Goal: Check status: Check status

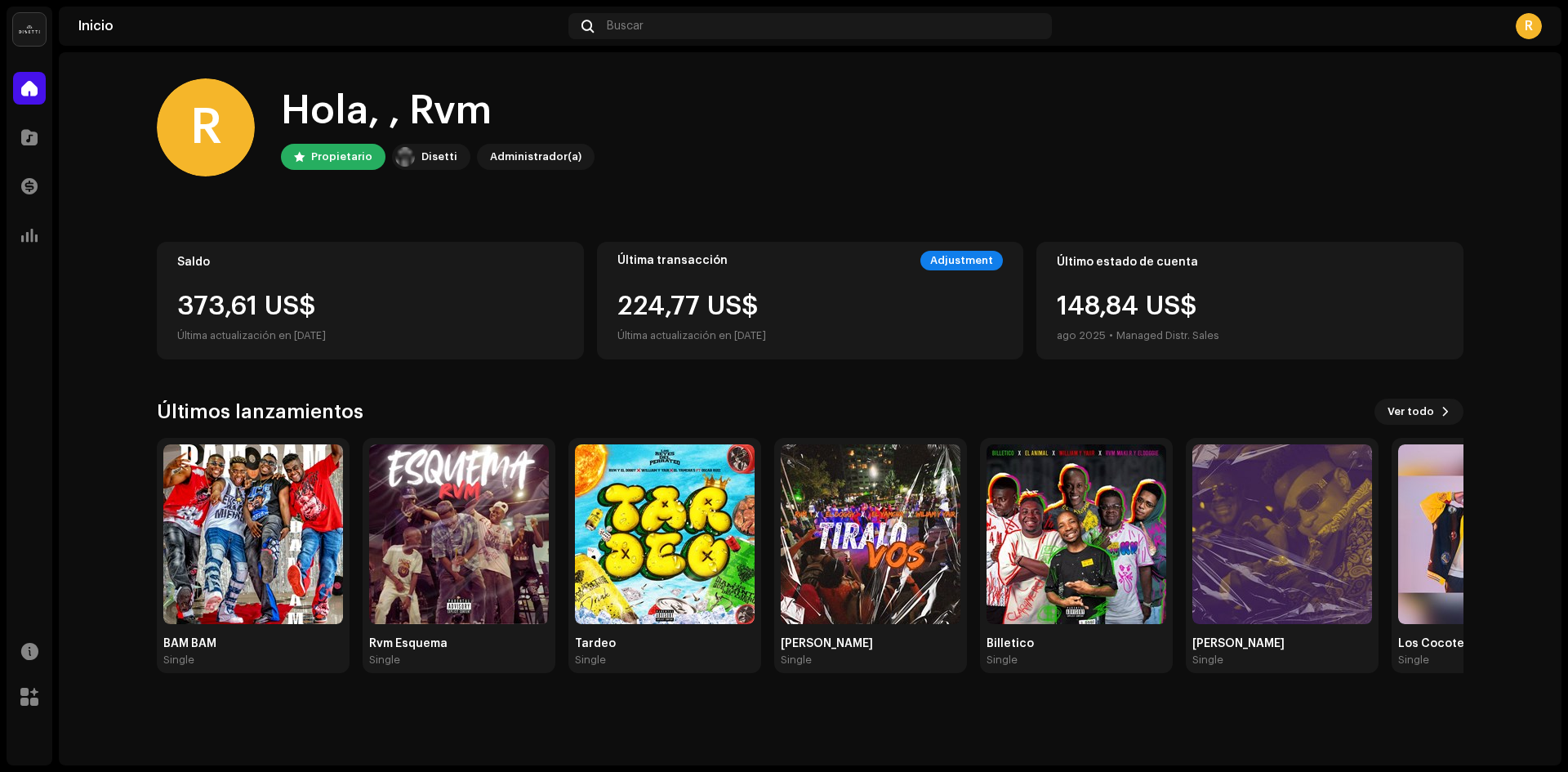
click at [50, 184] on div "Transacciones" at bounding box center [29, 185] width 45 height 45
click at [40, 184] on div at bounding box center [30, 186] width 33 height 33
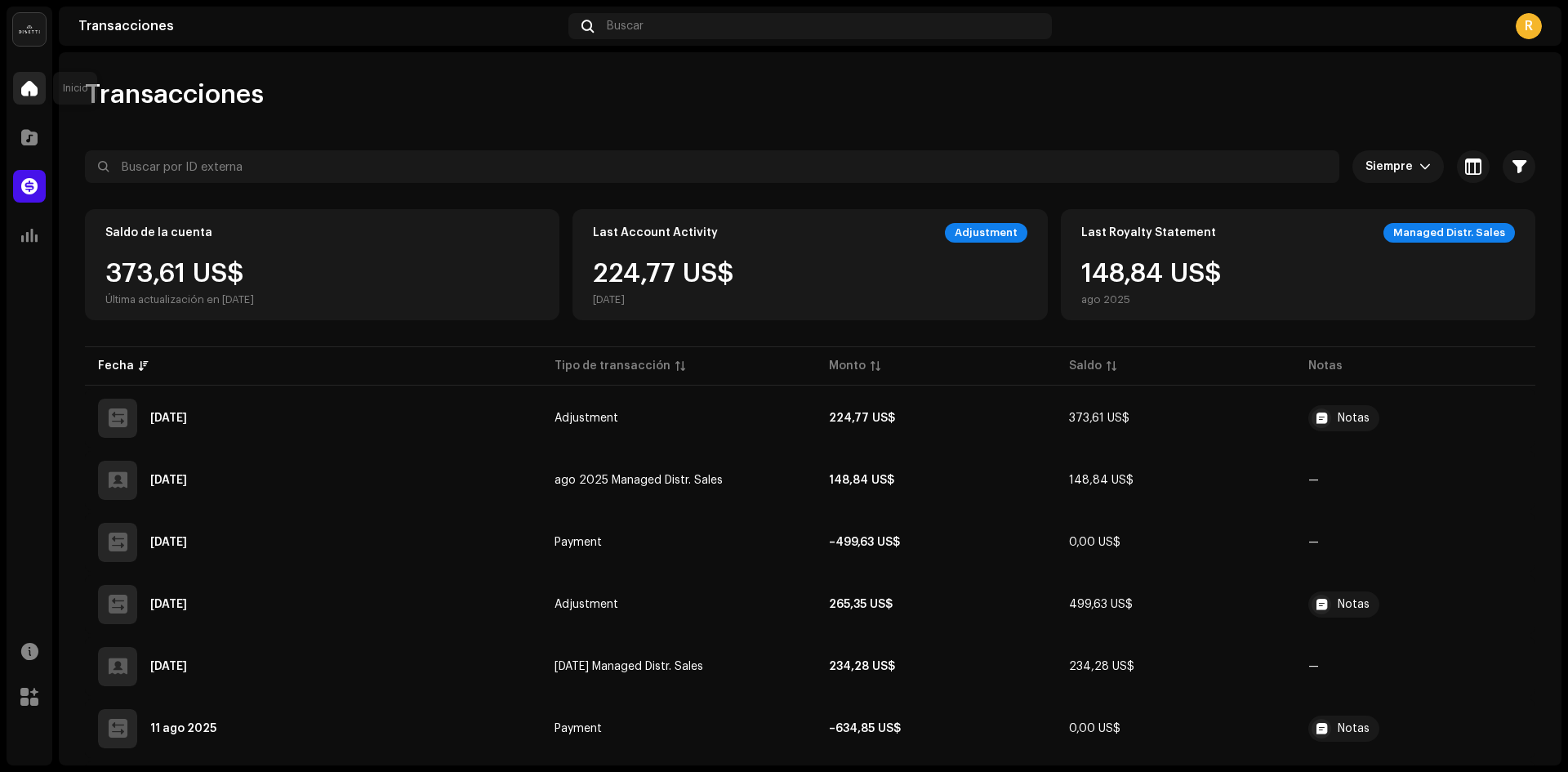
click at [31, 100] on div at bounding box center [30, 89] width 33 height 33
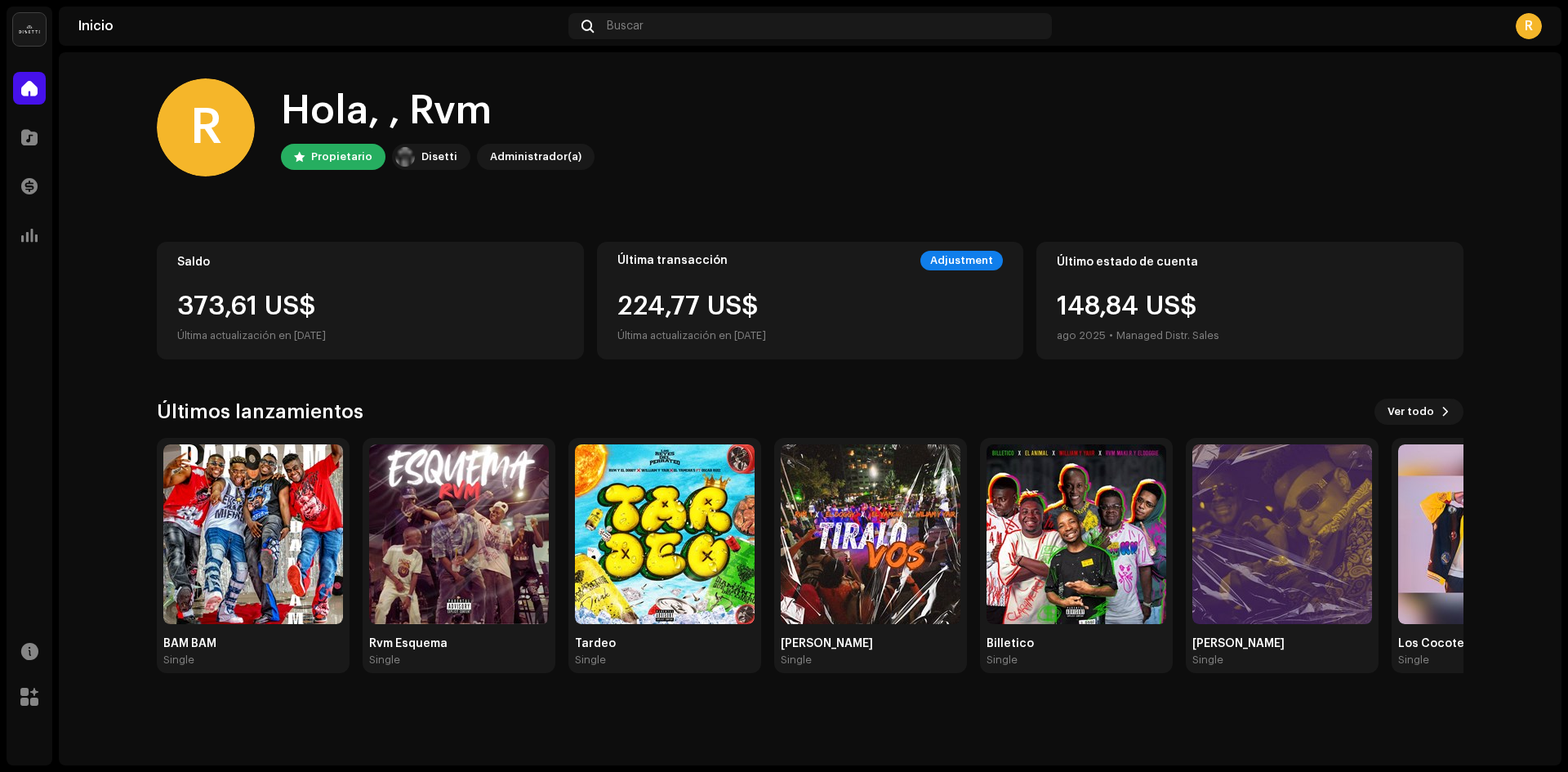
click at [83, 222] on home-home "R Hola, , Rvm Propietario Disetti Administrador(a) Saldo 373,61 US$ Última actu…" at bounding box center [810, 375] width 1502 height 647
click at [1304, 582] on img at bounding box center [1282, 534] width 179 height 179
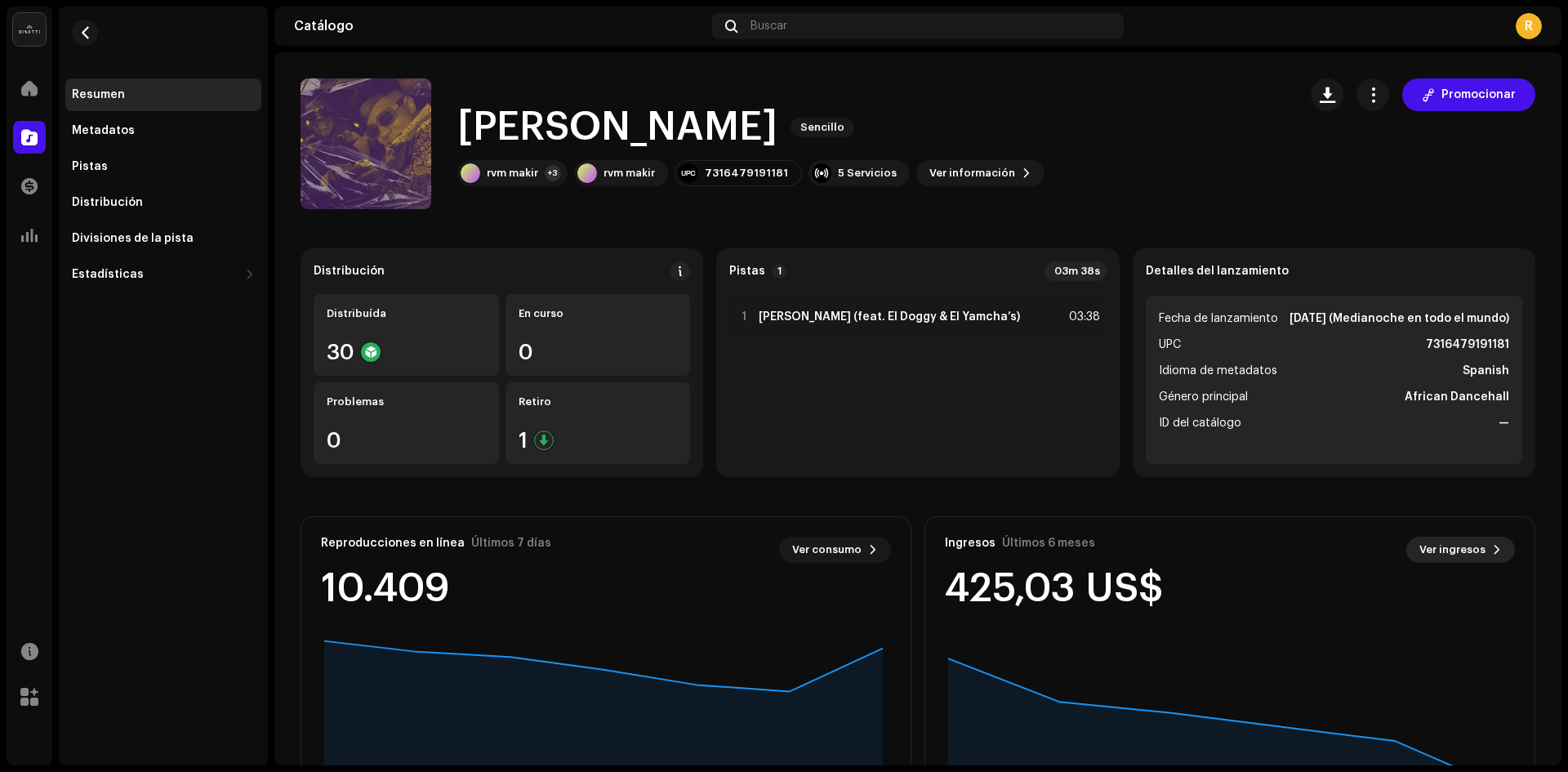
click at [1440, 548] on span "Ver ingresos" at bounding box center [1451, 549] width 66 height 33
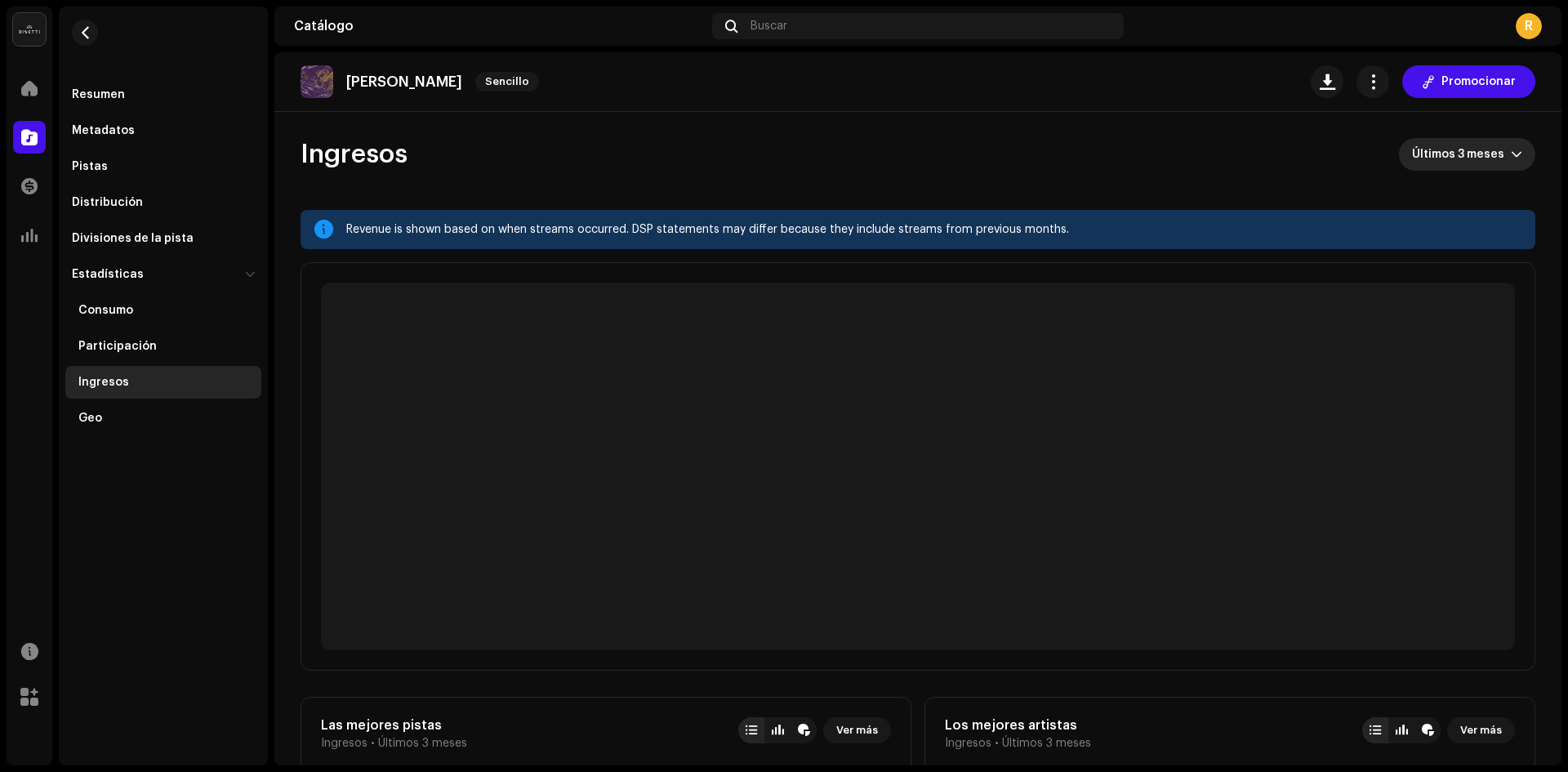
click at [1479, 158] on span "Últimos 3 meses" at bounding box center [1461, 154] width 99 height 33
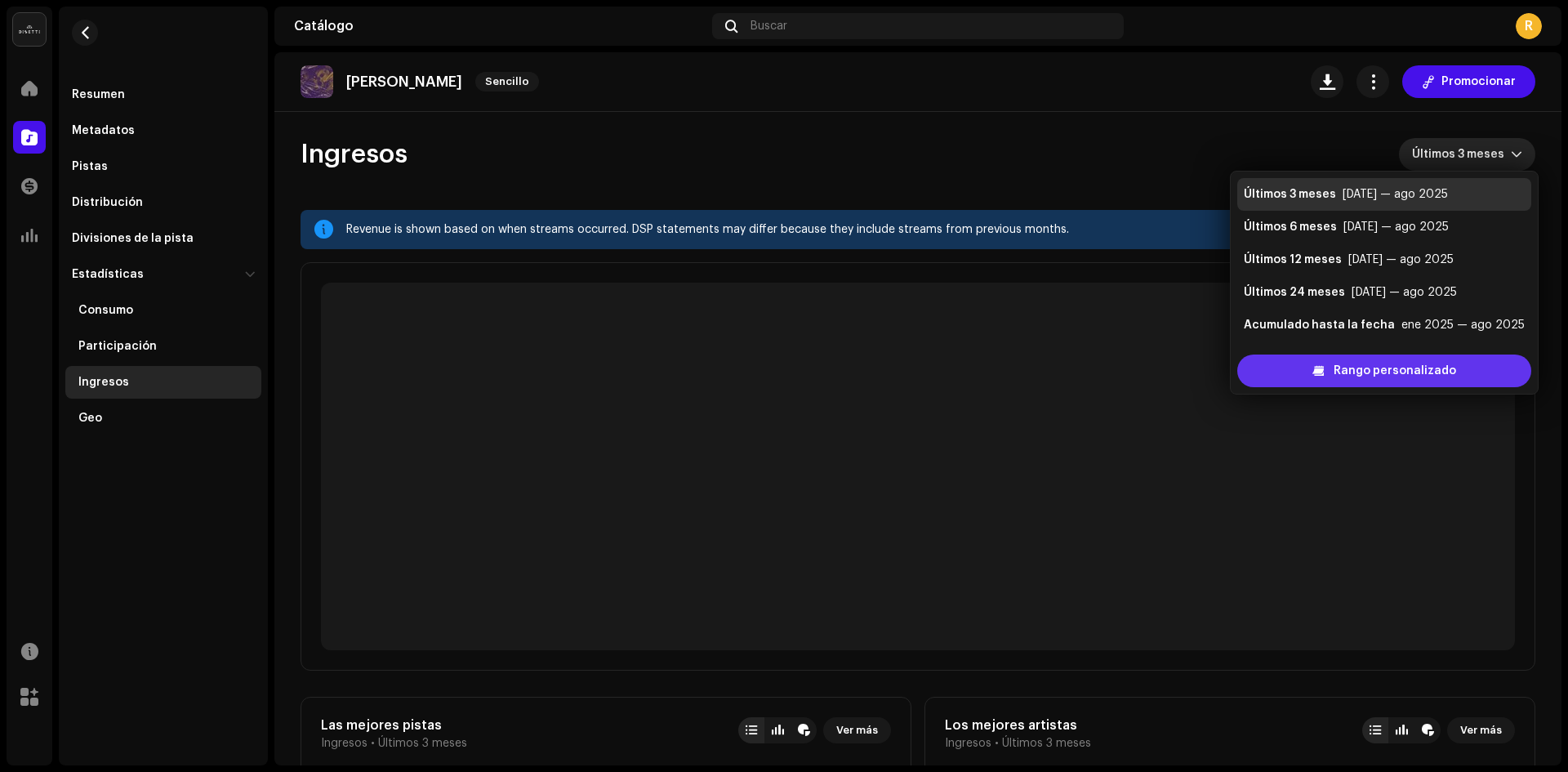
scroll to position [26, 0]
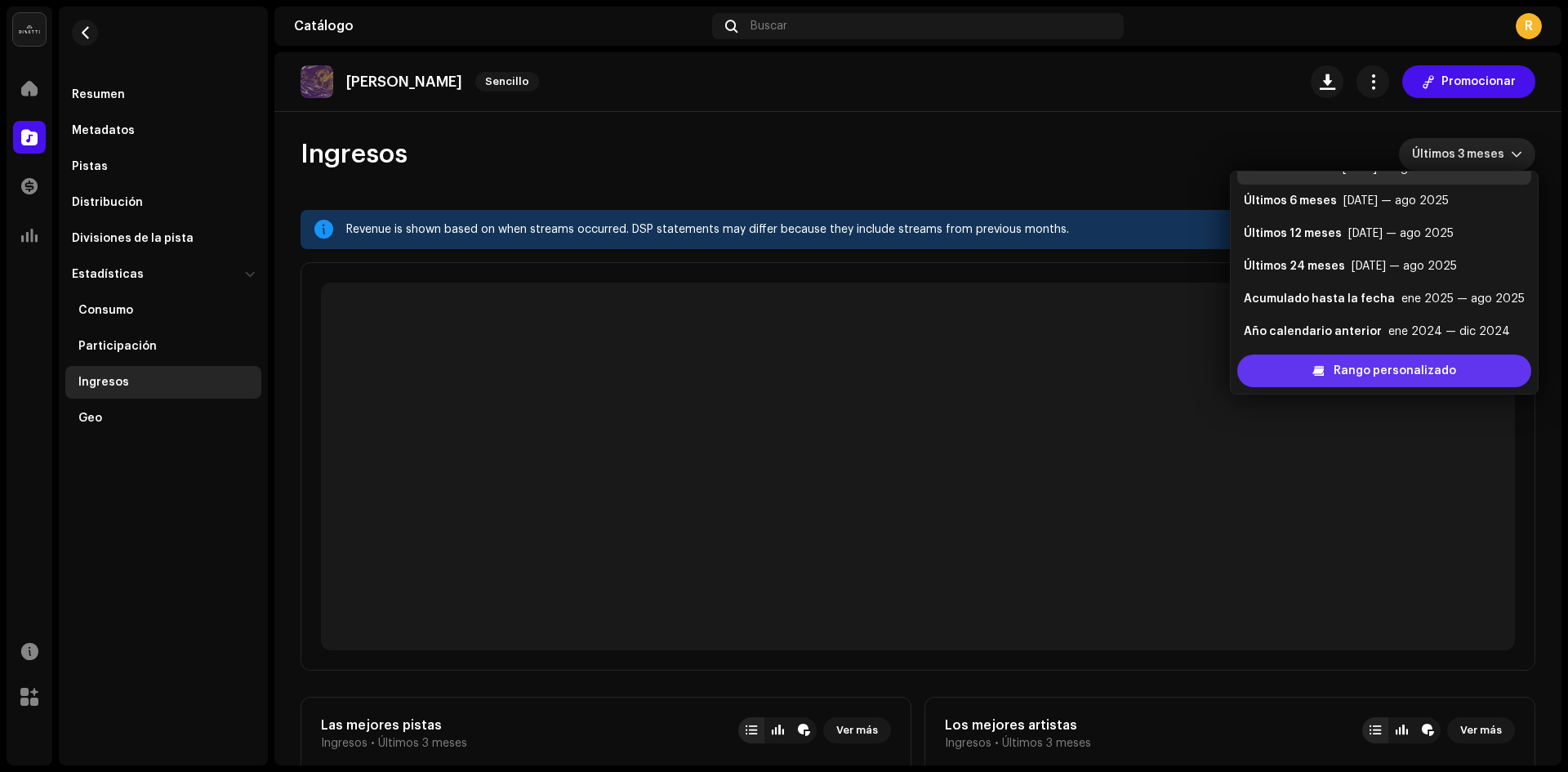
click at [1408, 360] on span "Rango personalizado" at bounding box center [1395, 371] width 122 height 33
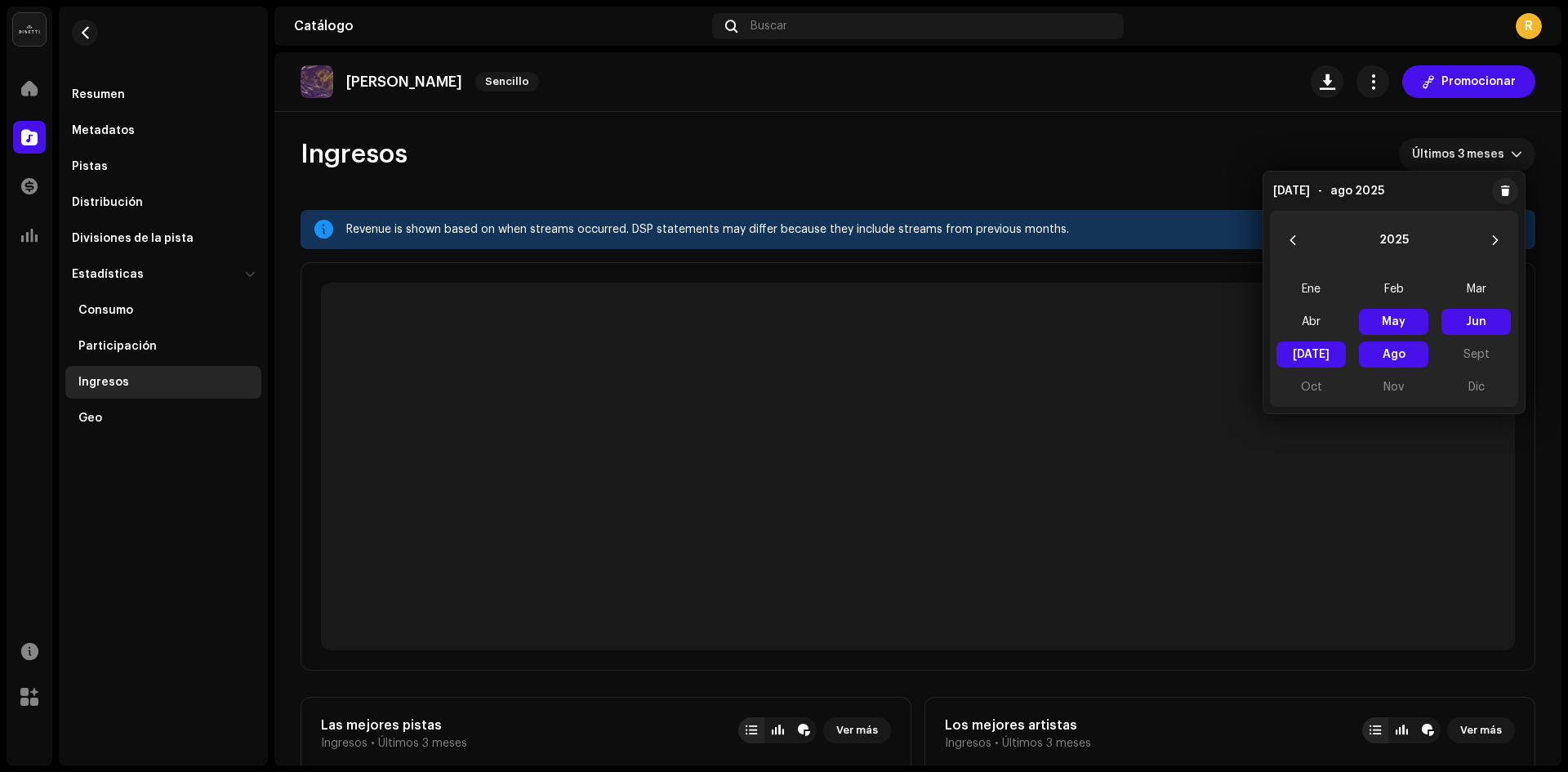
click at [1391, 353] on span "Ago Ago" at bounding box center [1394, 354] width 69 height 26
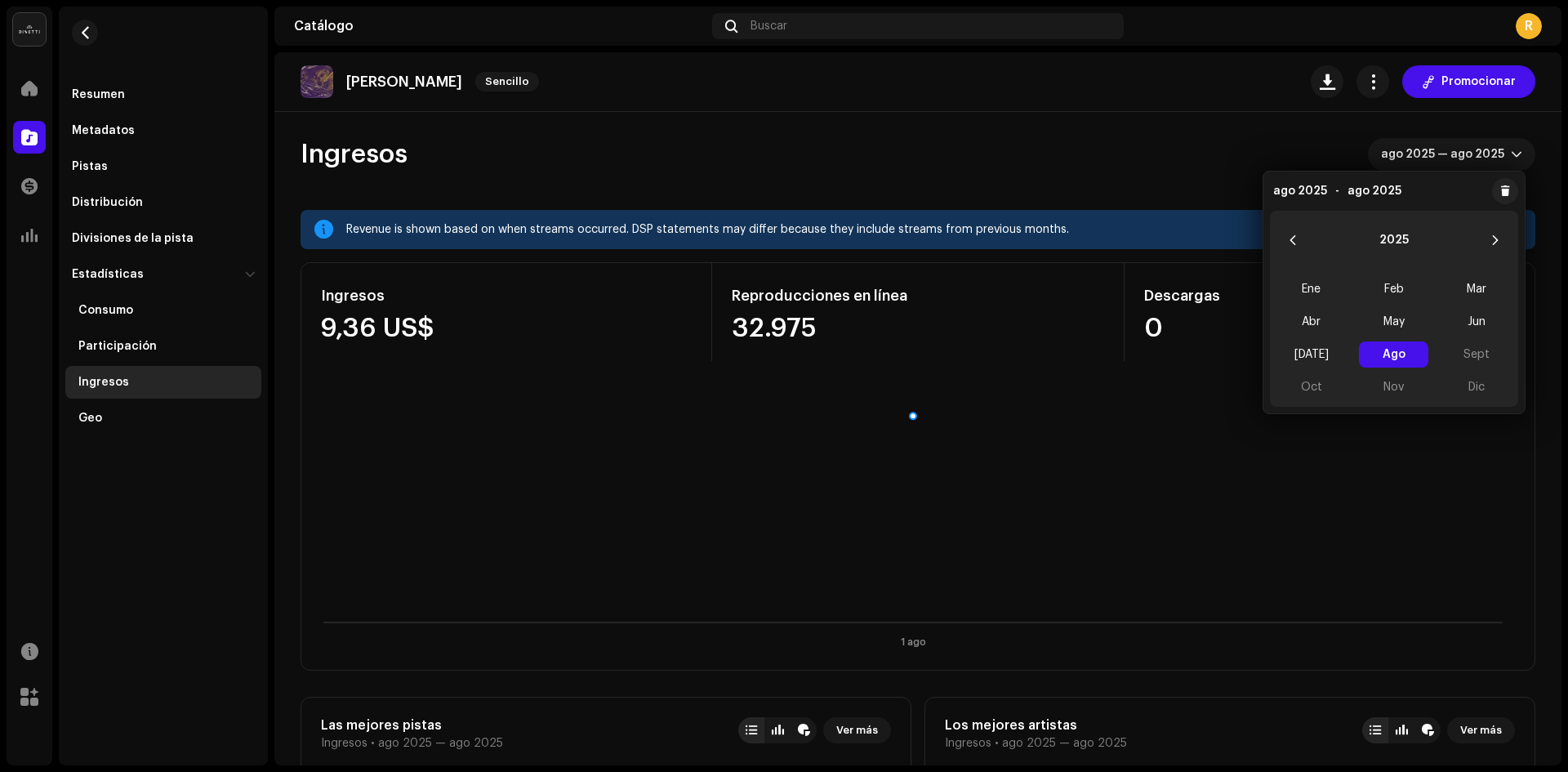
drag, startPoint x: 451, startPoint y: 333, endPoint x: 326, endPoint y: 348, distance: 125.9
click at [326, 348] on div "Ingresos 9,36 US$" at bounding box center [507, 312] width 411 height 98
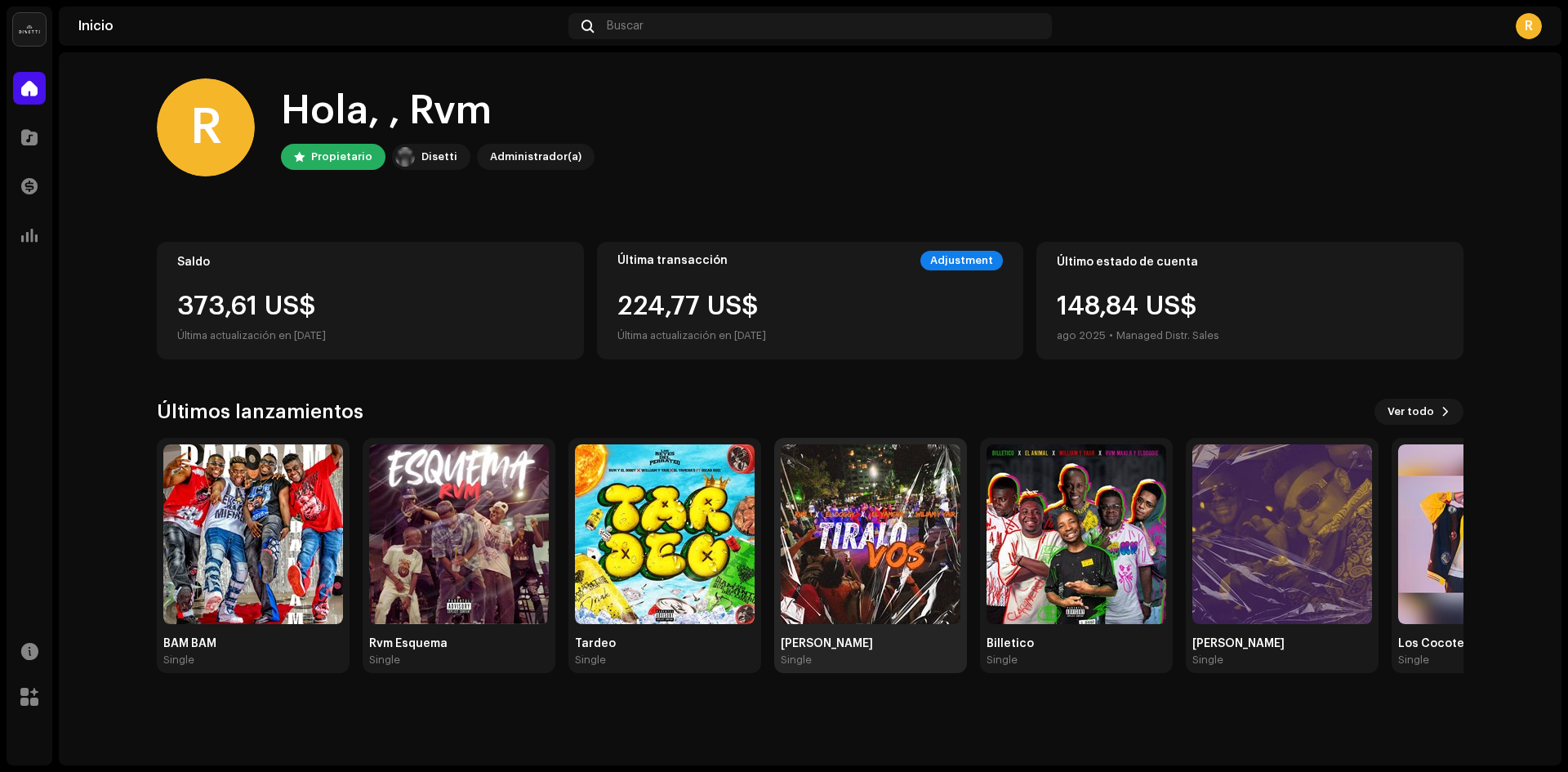
click at [818, 589] on img at bounding box center [870, 534] width 179 height 179
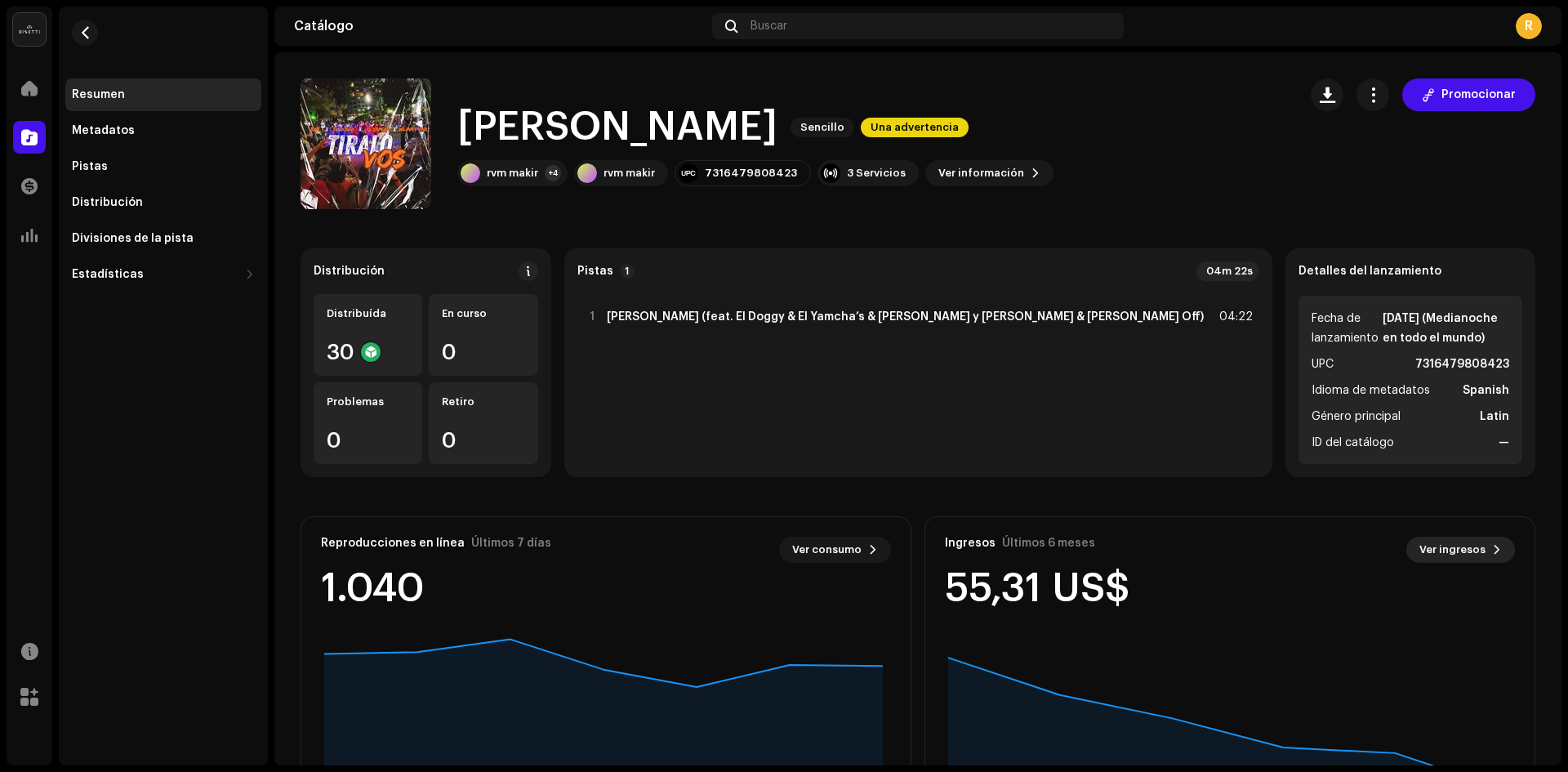
click at [1473, 550] on div "Ingresos Últimos 6 meses Ver ingresos 55,31 US$" at bounding box center [1230, 572] width 609 height 111
click at [1474, 551] on span "Ver ingresos" at bounding box center [1451, 549] width 66 height 33
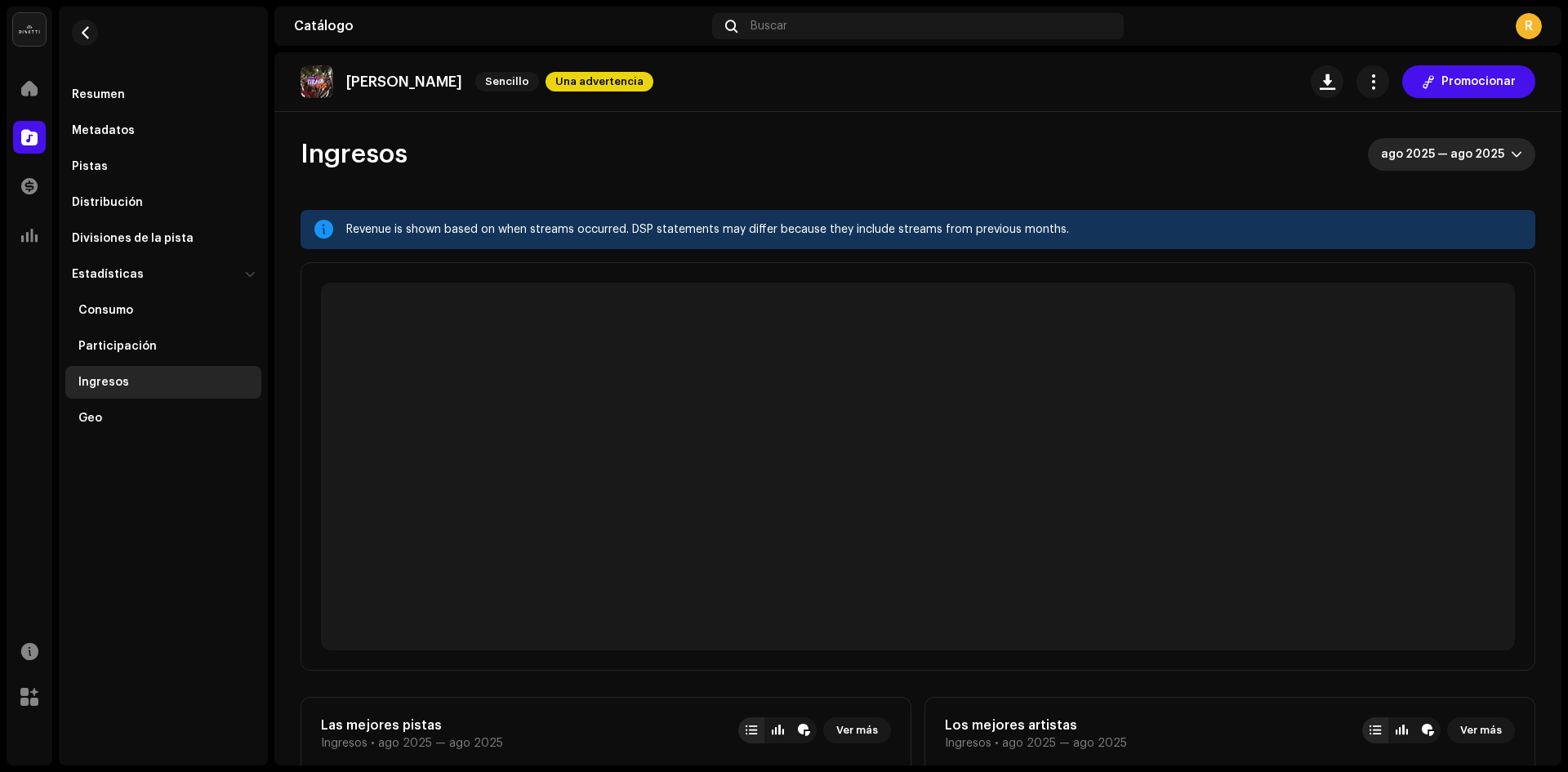
click at [1445, 160] on span "ago 2025 — ago 2025" at bounding box center [1446, 154] width 130 height 33
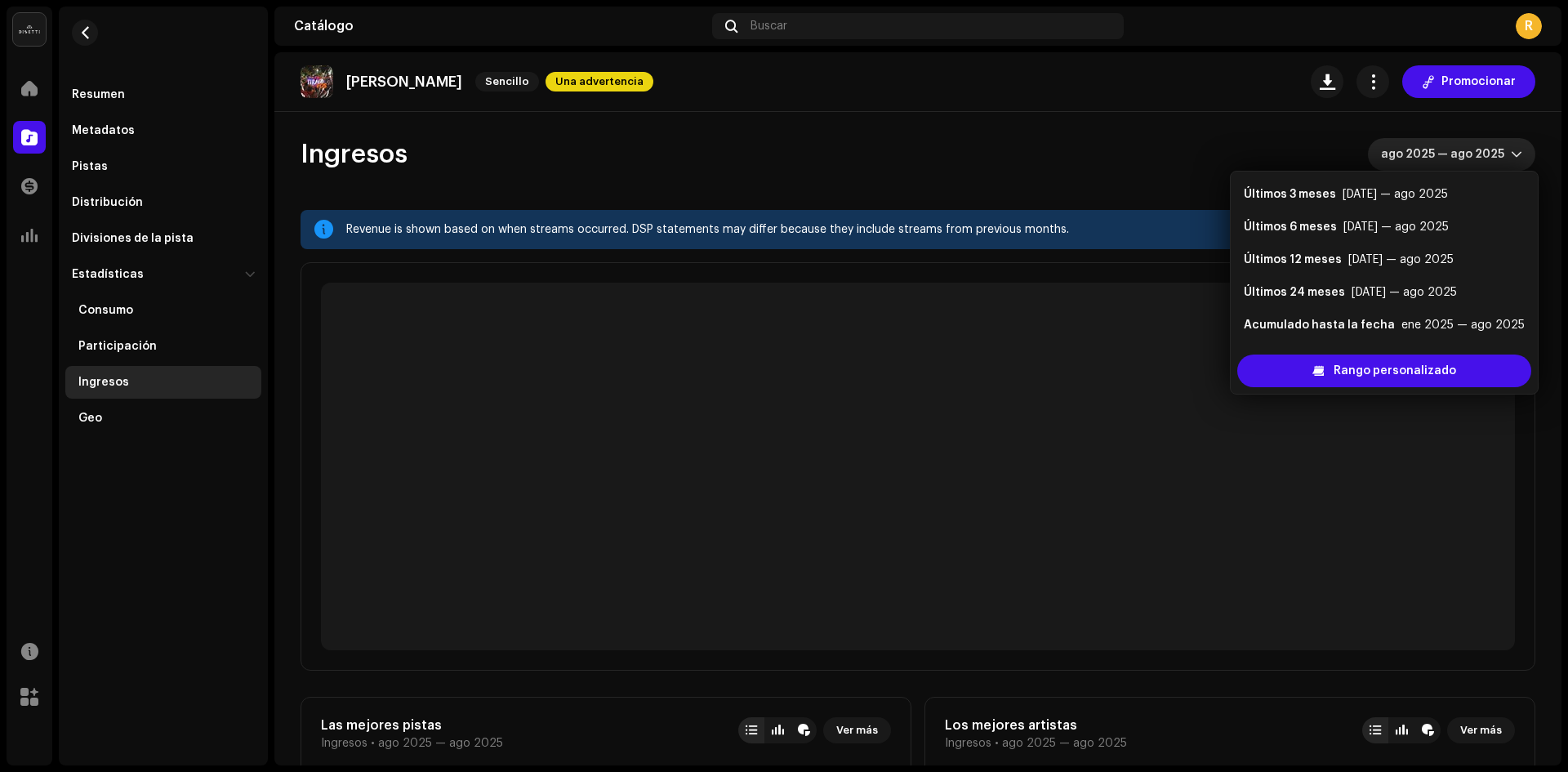
click at [1152, 156] on div "Ingresos ago 2025 — ago 2025" at bounding box center [917, 154] width 1235 height 33
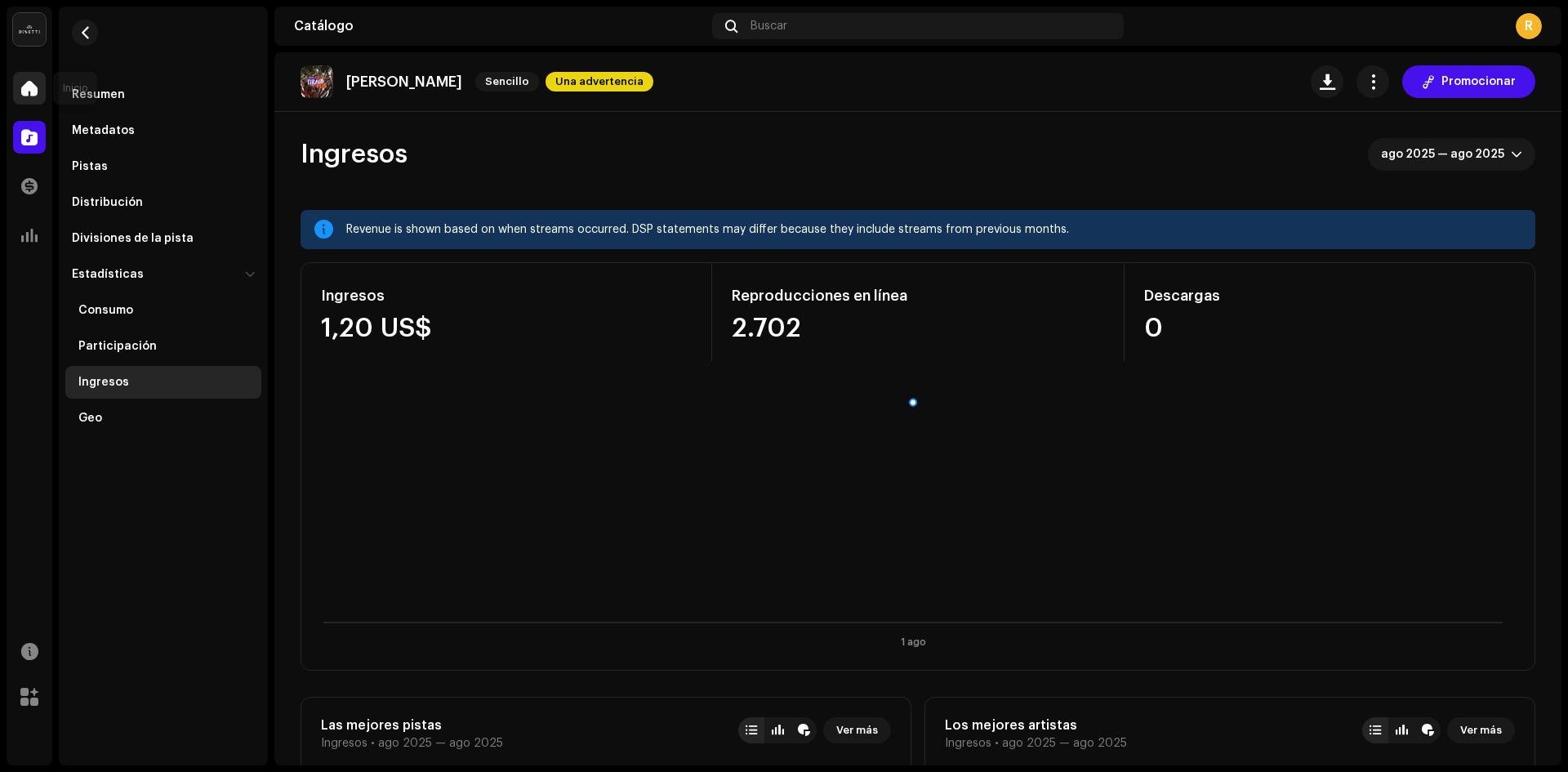
click at [36, 82] on span at bounding box center [29, 89] width 16 height 13
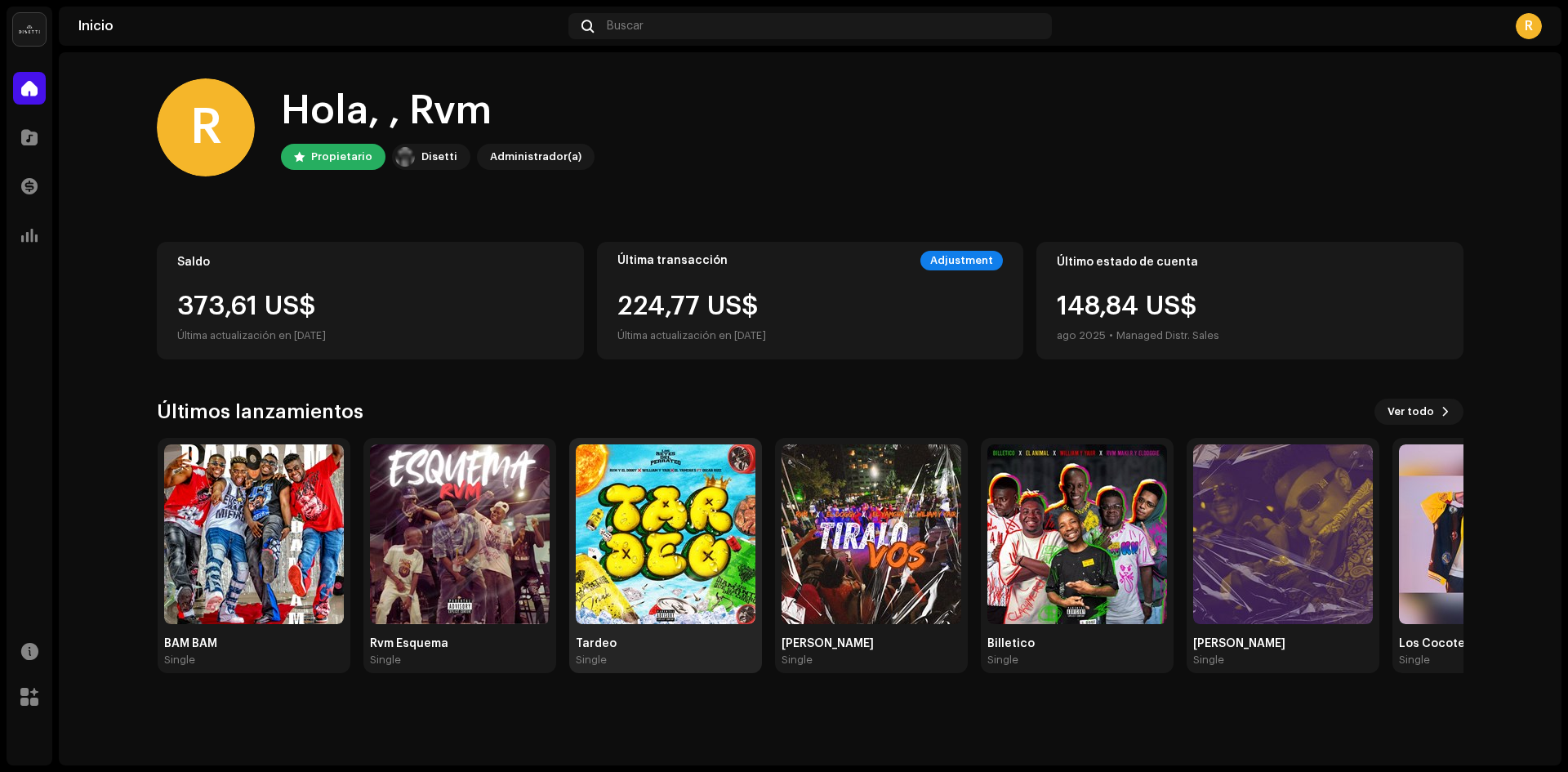
click at [654, 617] on img at bounding box center [665, 534] width 179 height 179
click at [654, 617] on img at bounding box center [664, 534] width 179 height 179
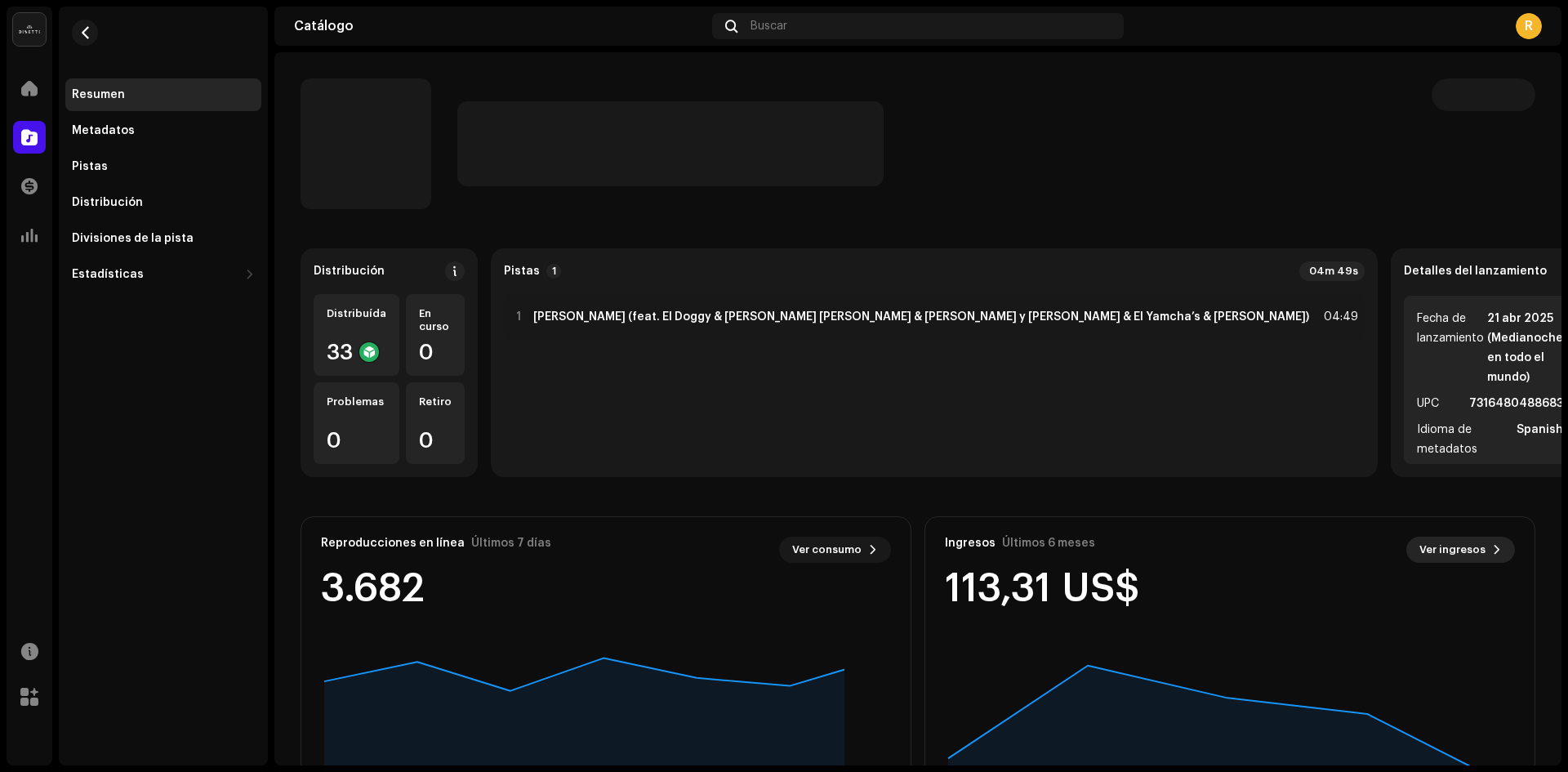
click at [1441, 546] on span "Ver ingresos" at bounding box center [1451, 549] width 66 height 33
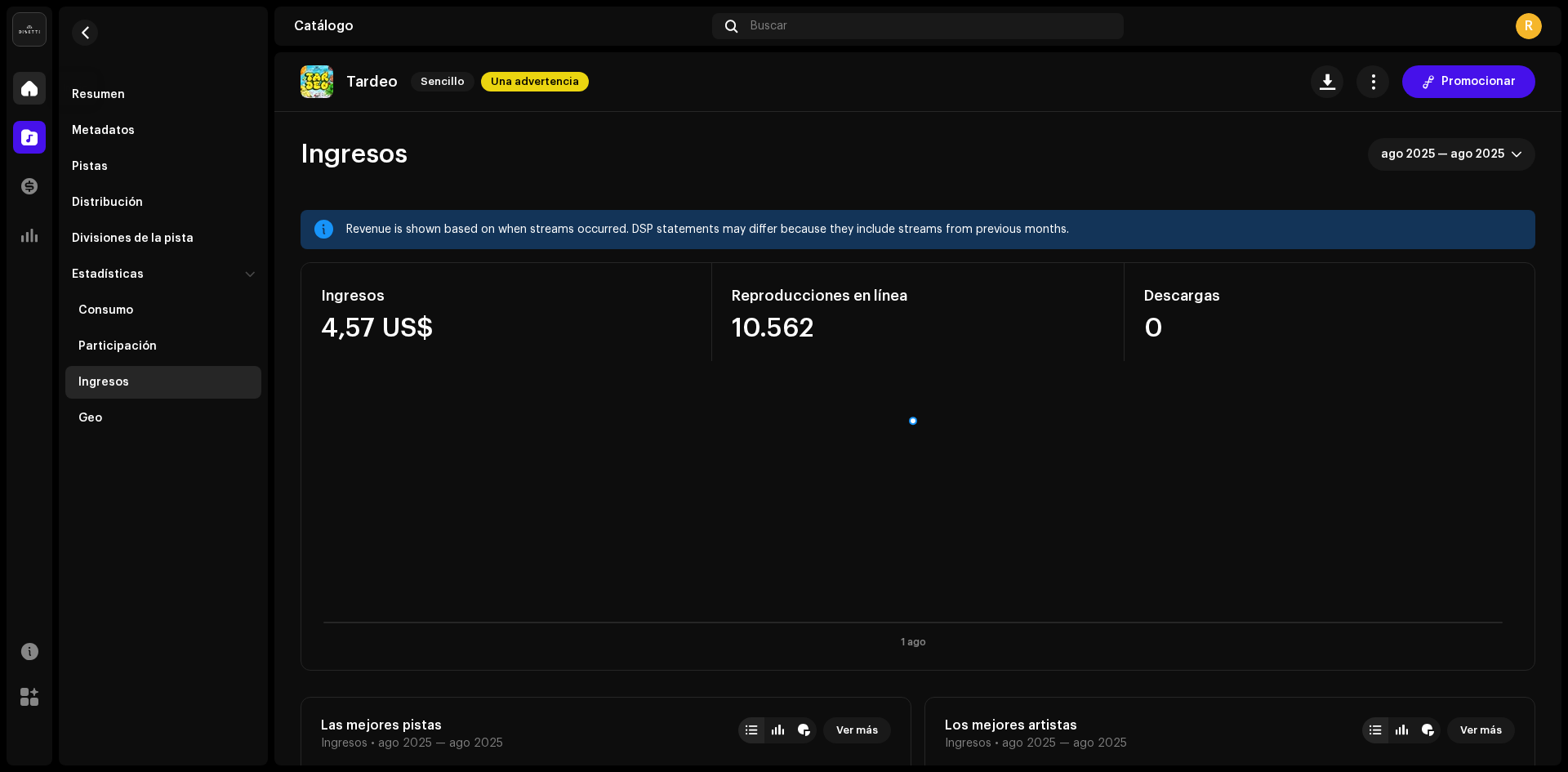
click at [40, 88] on div at bounding box center [30, 89] width 33 height 33
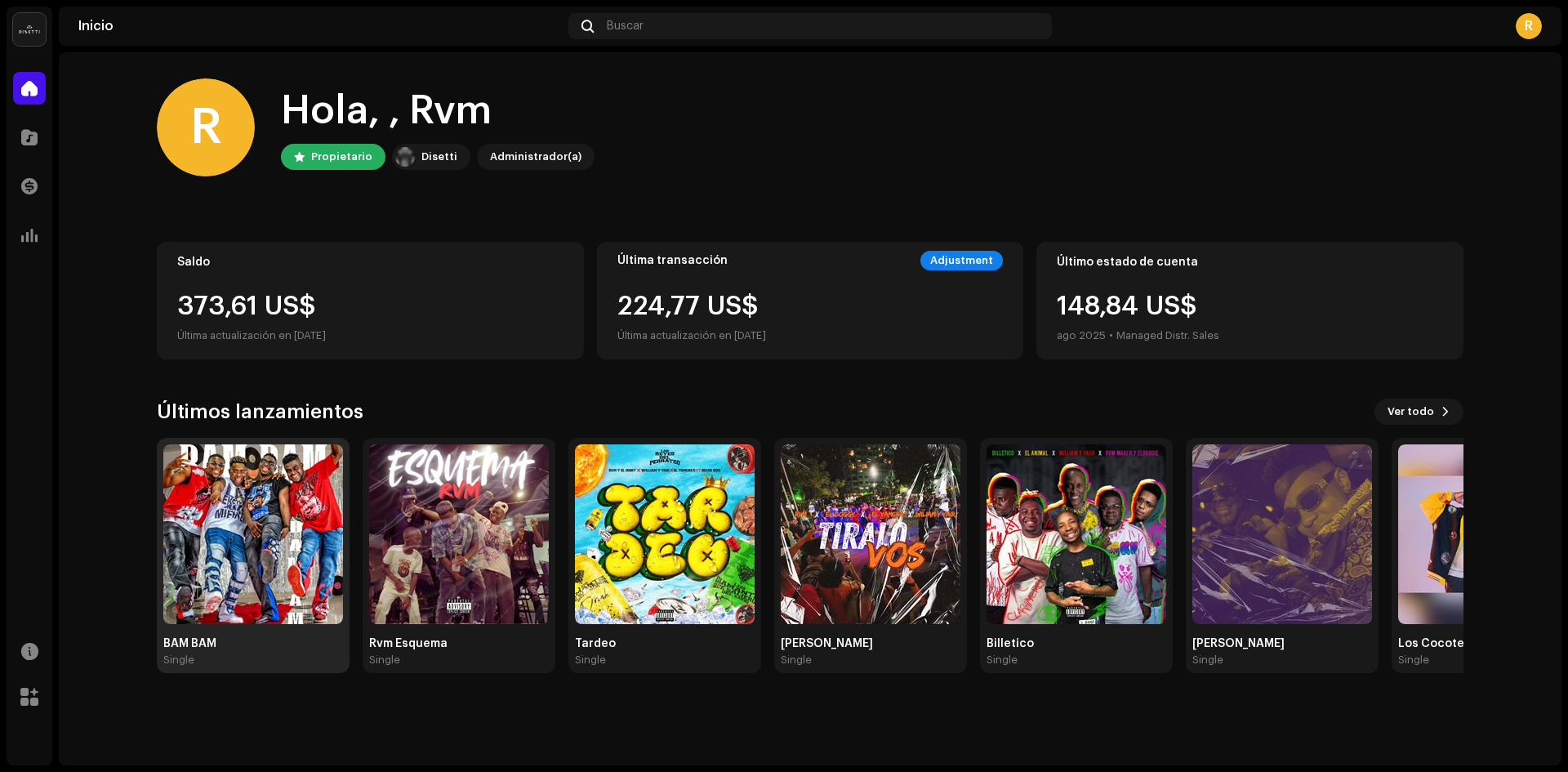
click at [263, 539] on img at bounding box center [252, 534] width 179 height 179
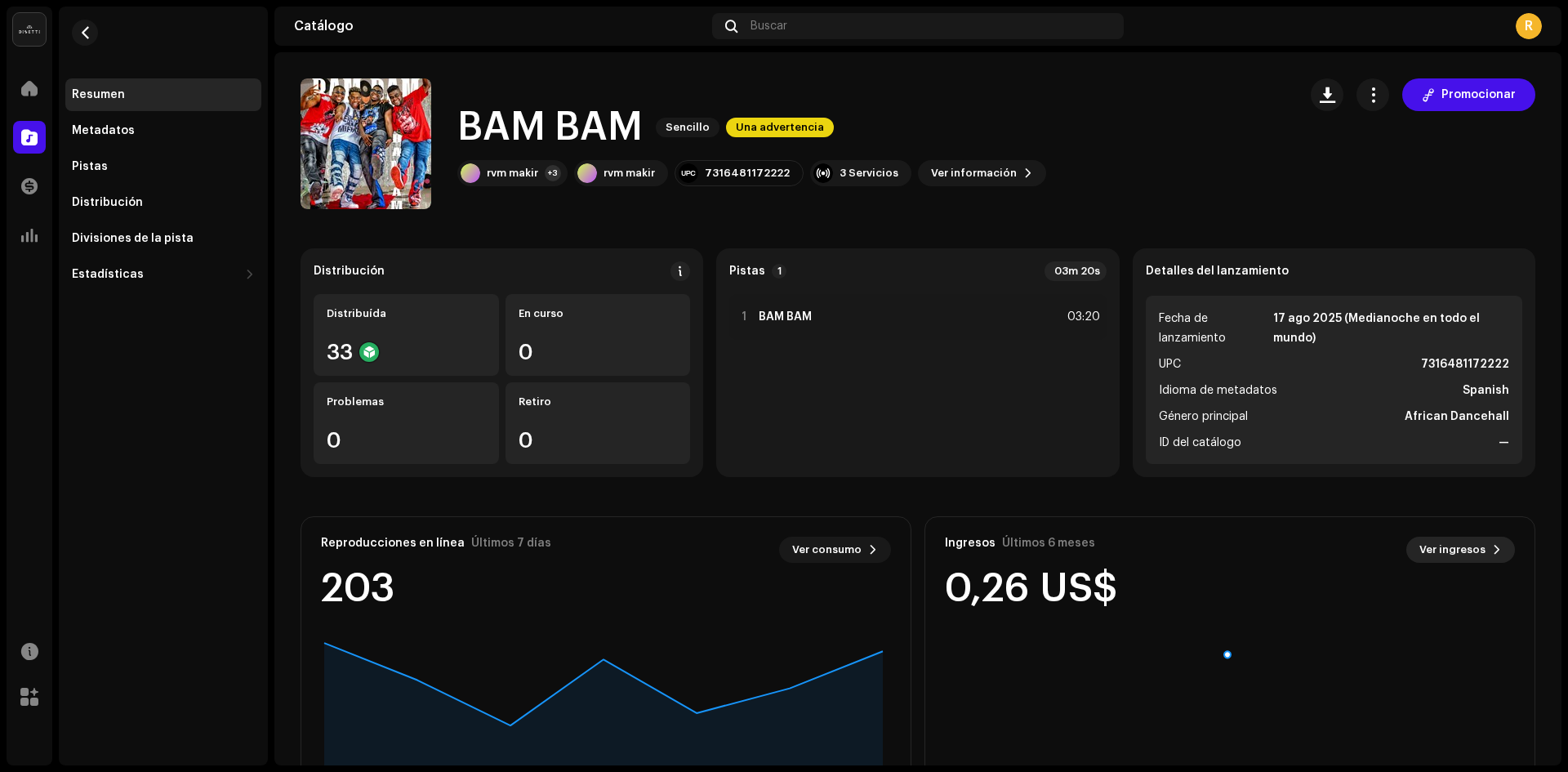
click at [1453, 548] on span "Ver ingresos" at bounding box center [1451, 549] width 66 height 33
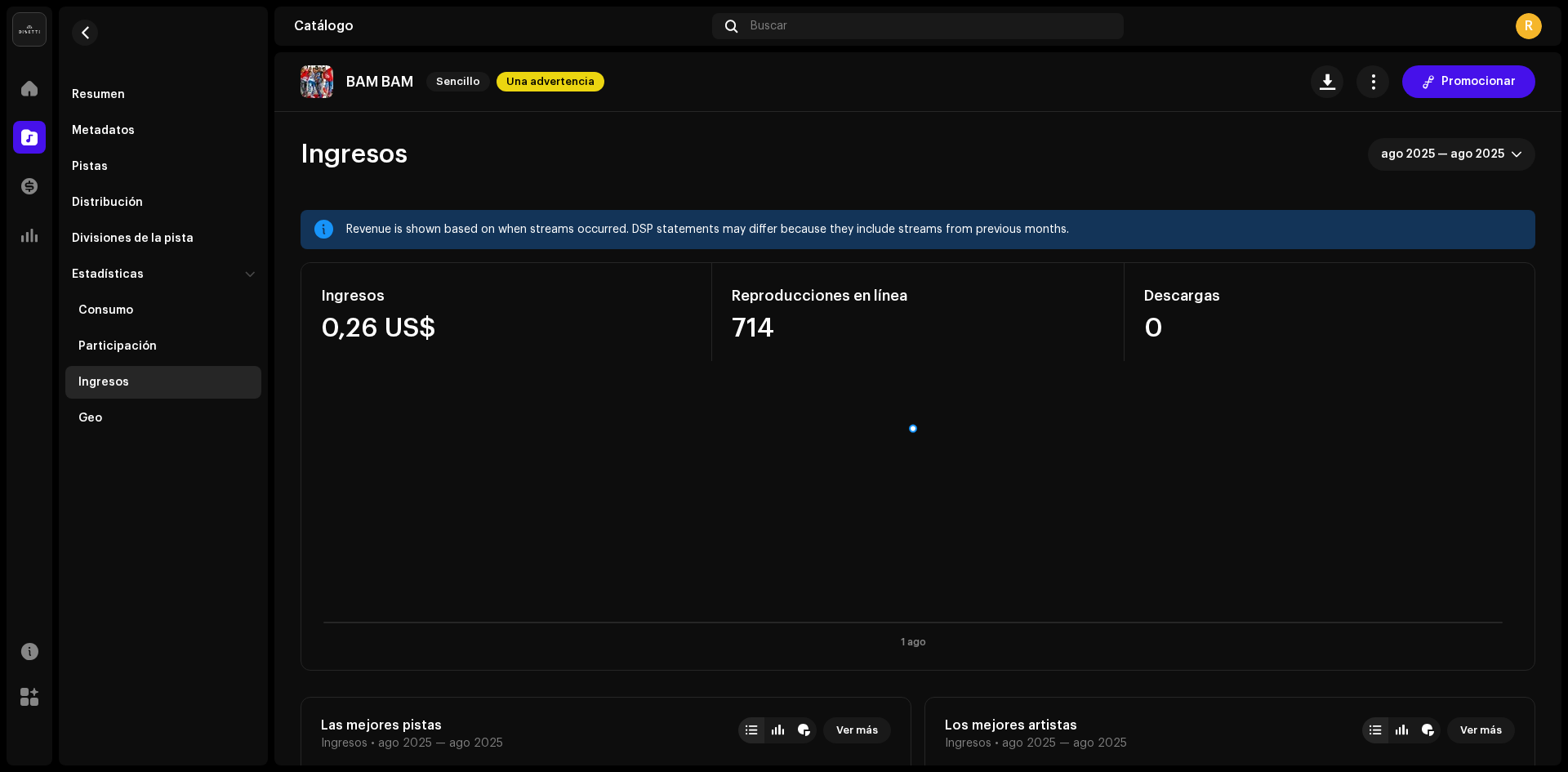
click at [1538, 27] on div "R" at bounding box center [1528, 26] width 26 height 26
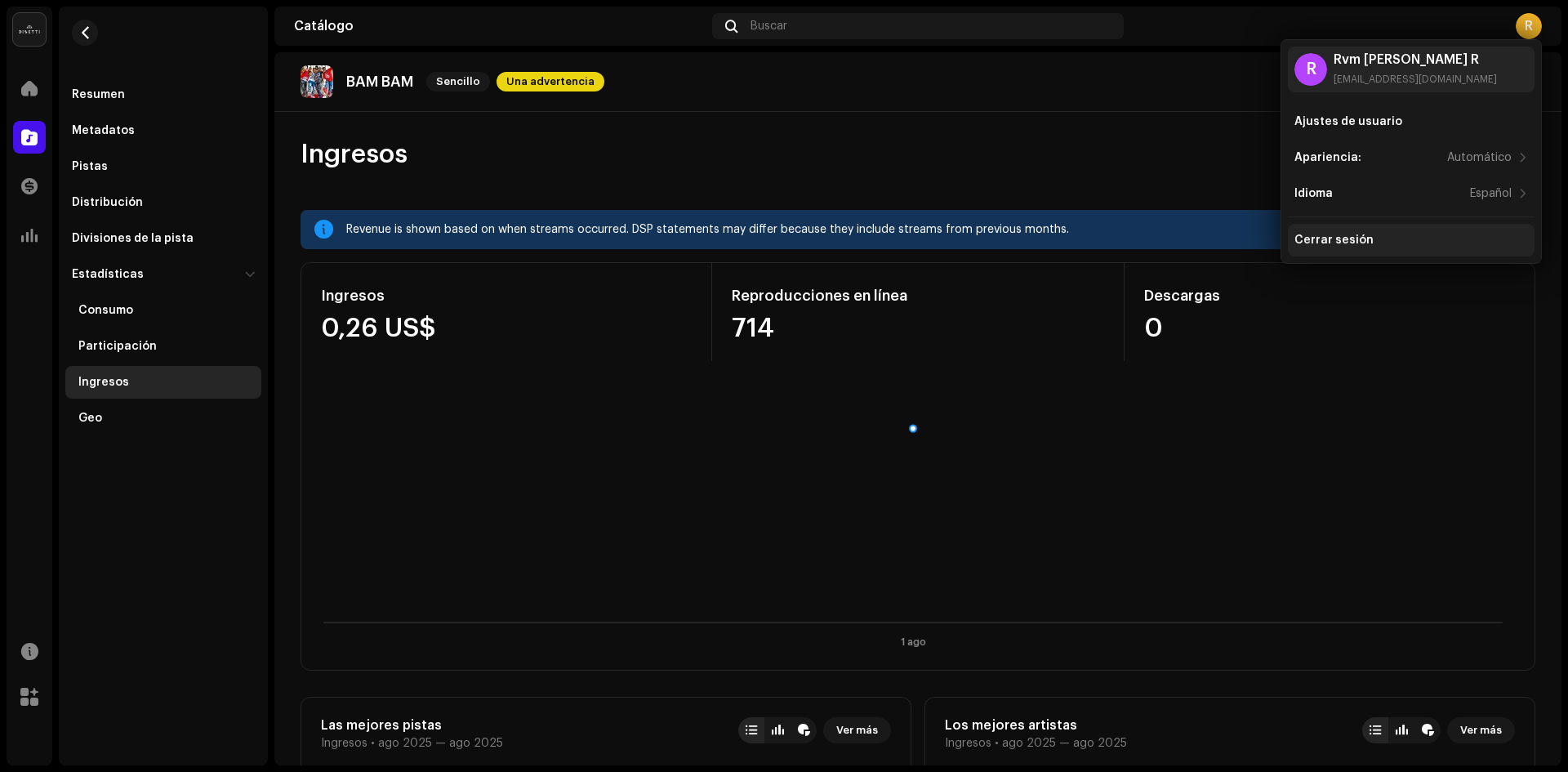
click at [1344, 243] on div "Cerrar sesión" at bounding box center [1334, 240] width 79 height 13
